Goal: Browse casually: Explore the website without a specific task or goal

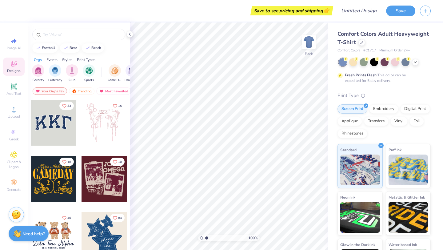
drag, startPoint x: 124, startPoint y: 106, endPoint x: 124, endPoint y: 112, distance: 5.5
click at [124, 112] on div at bounding box center [150, 123] width 137 height 46
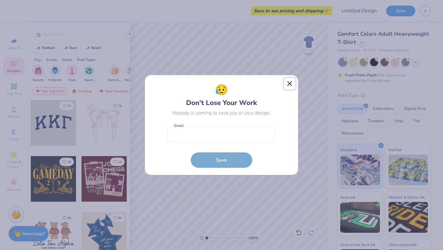
click at [295, 87] on button "Close" at bounding box center [290, 84] width 12 height 12
